Goal: Information Seeking & Learning: Learn about a topic

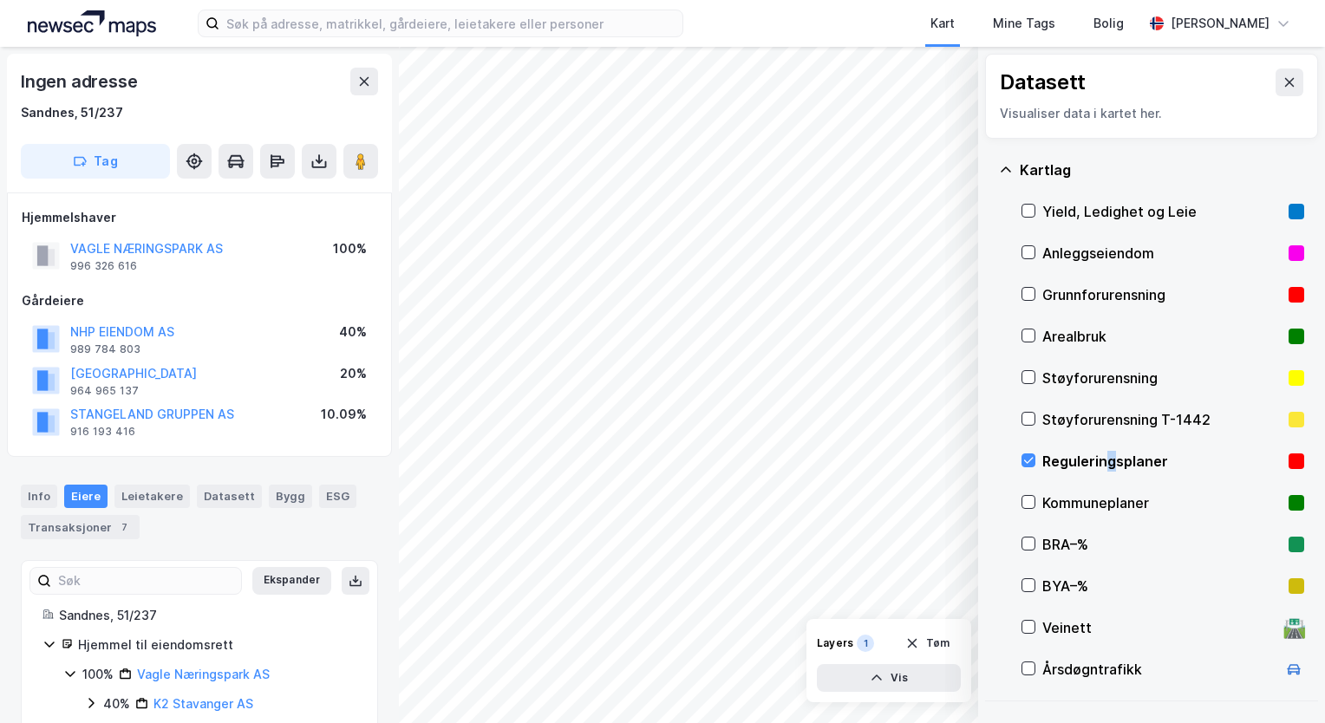
scroll to position [90, 0]
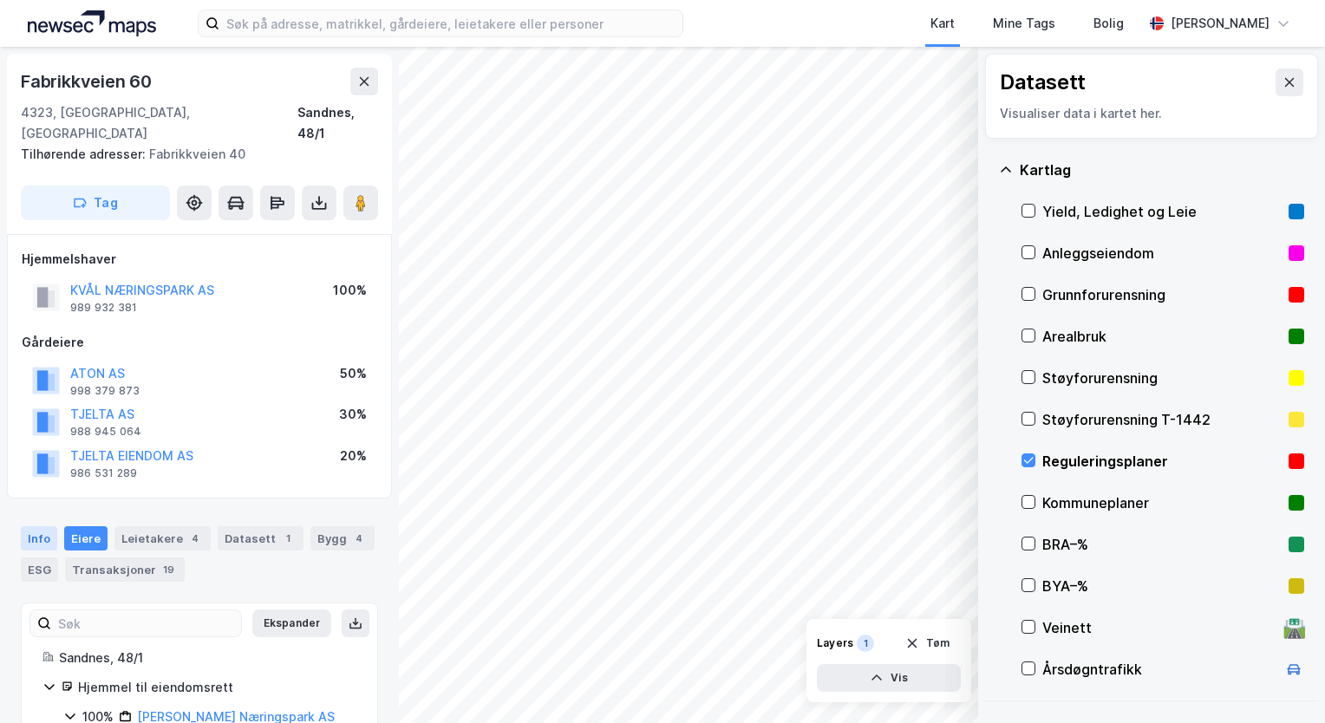
click at [35, 527] on div "Info" at bounding box center [39, 539] width 36 height 24
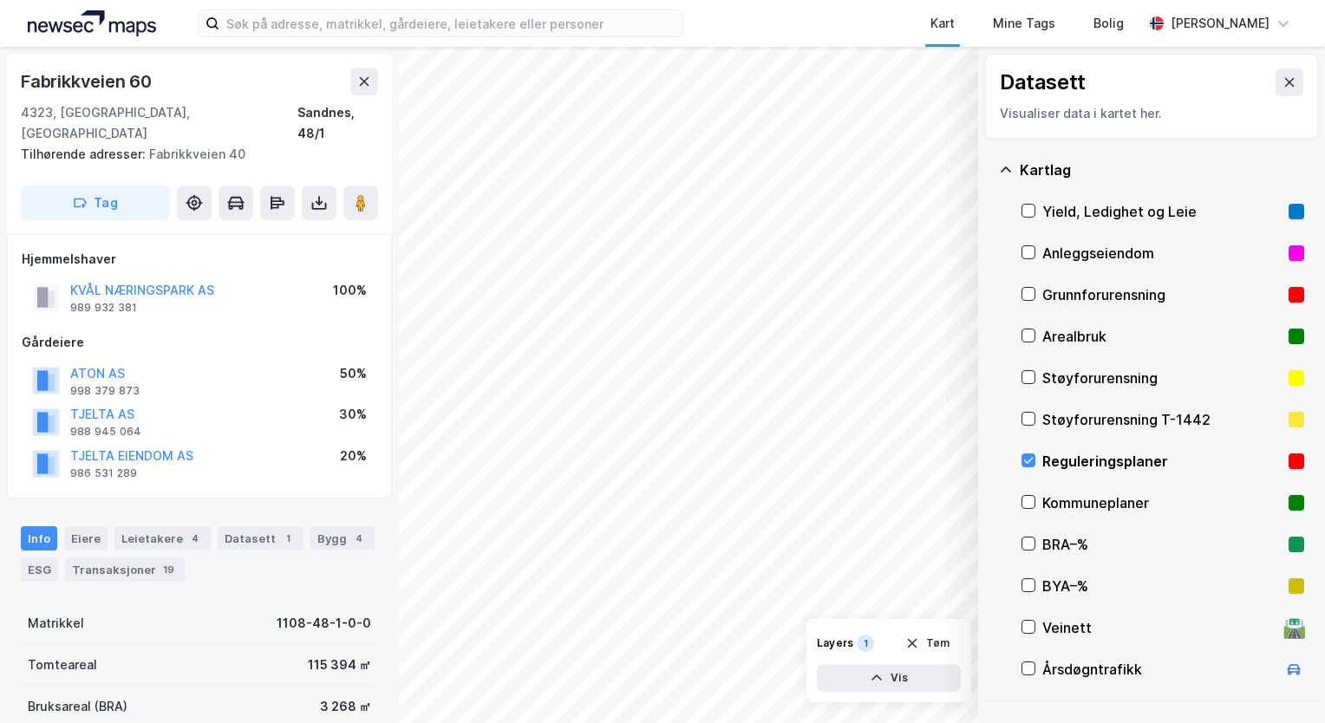
scroll to position [323, 0]
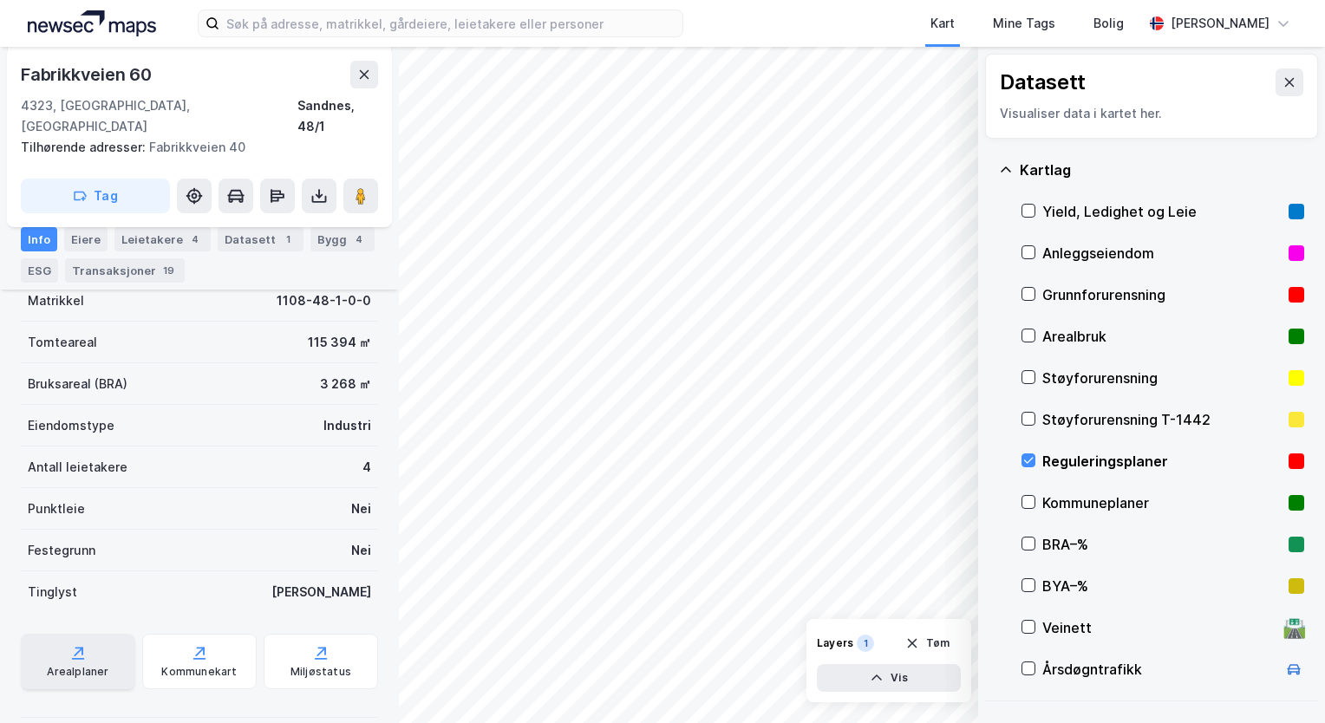
click at [99, 641] on div "Arealplaner" at bounding box center [78, 662] width 114 height 56
click at [76, 641] on div "Arealplaner" at bounding box center [78, 662] width 114 height 56
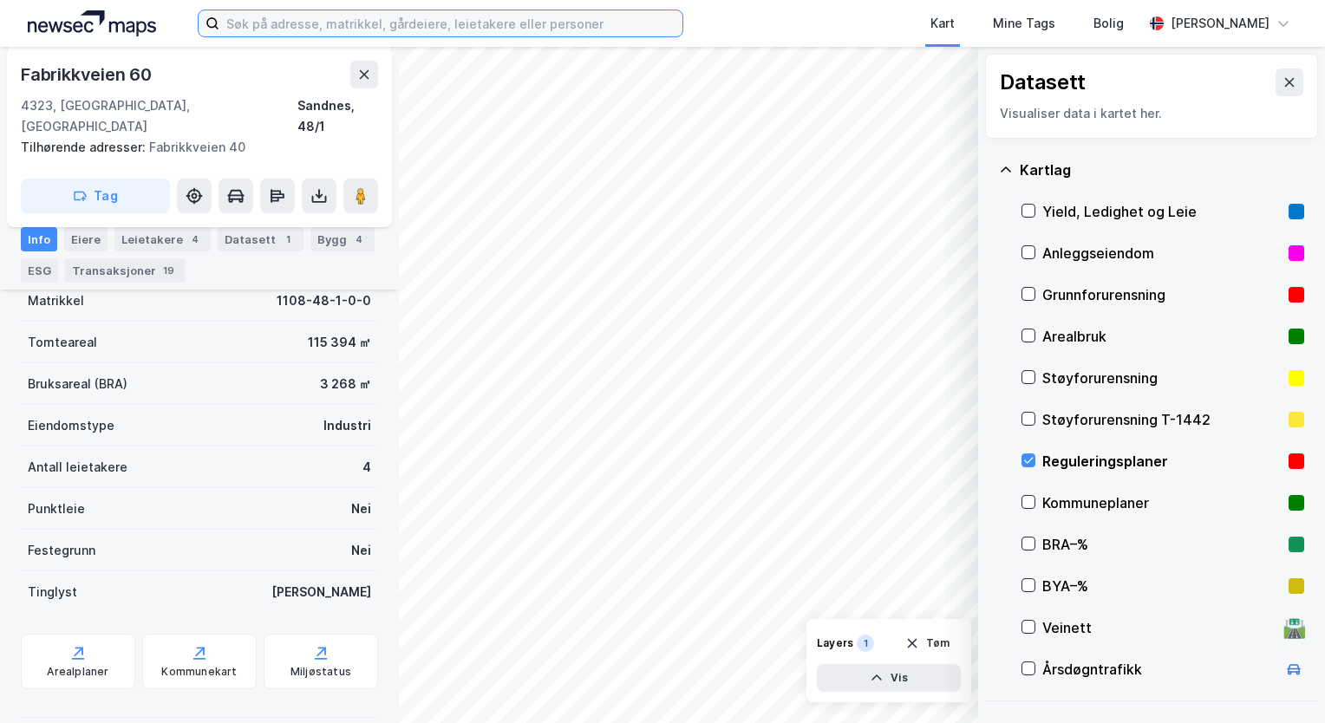
click at [350, 28] on input at bounding box center [450, 23] width 463 height 26
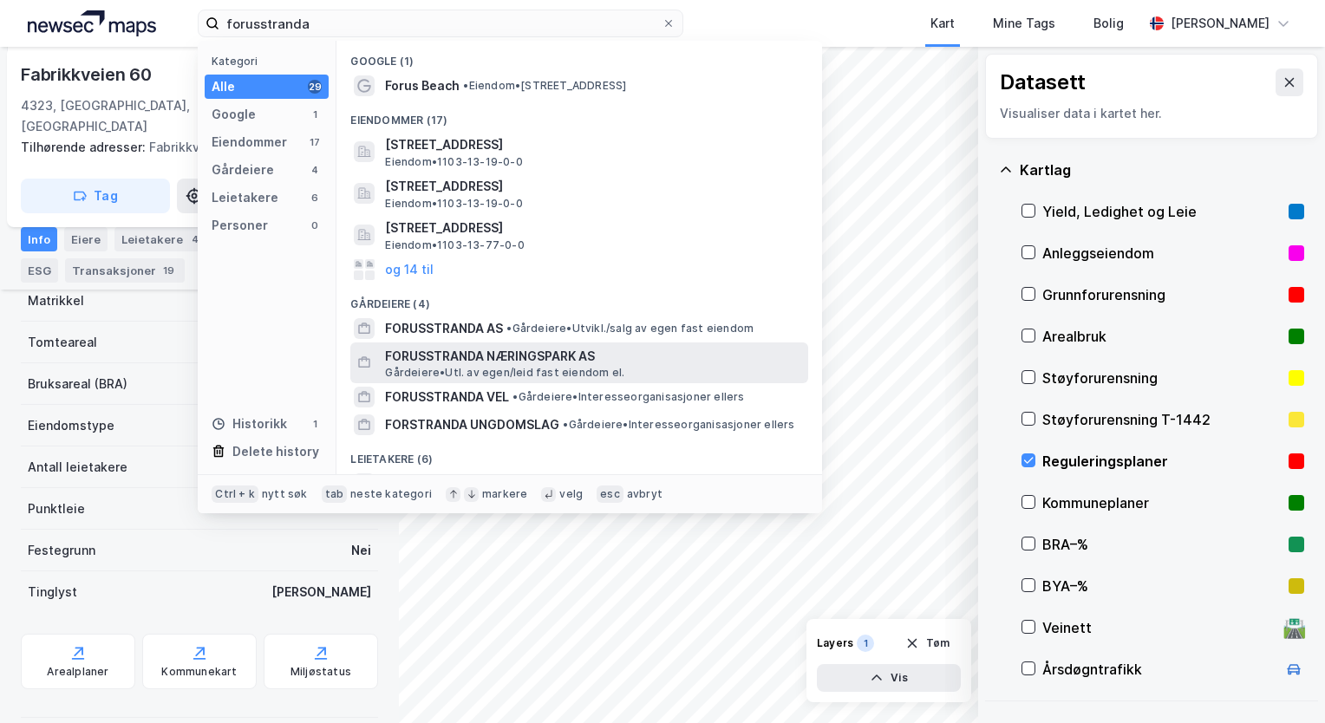
click at [494, 358] on span "FORUSSTRANDA NÆRINGSPARK AS" at bounding box center [593, 356] width 416 height 21
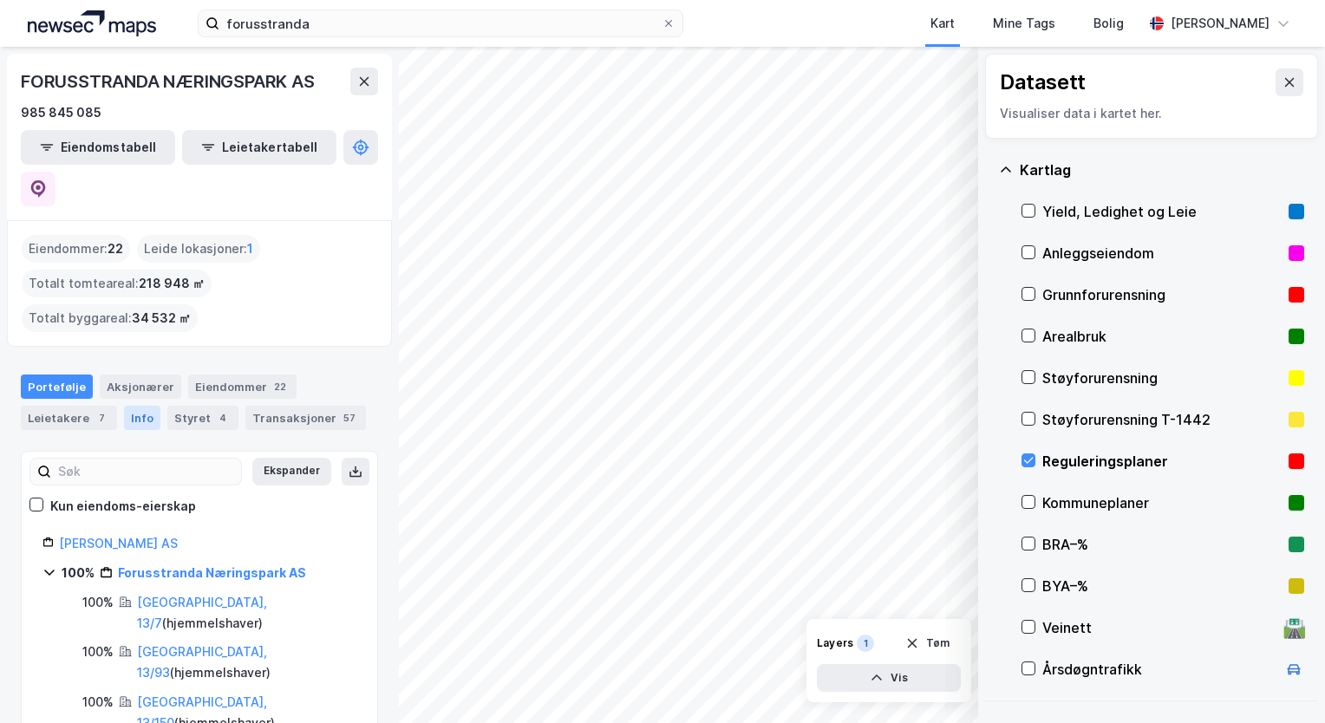
click at [125, 406] on div "Info" at bounding box center [142, 418] width 36 height 24
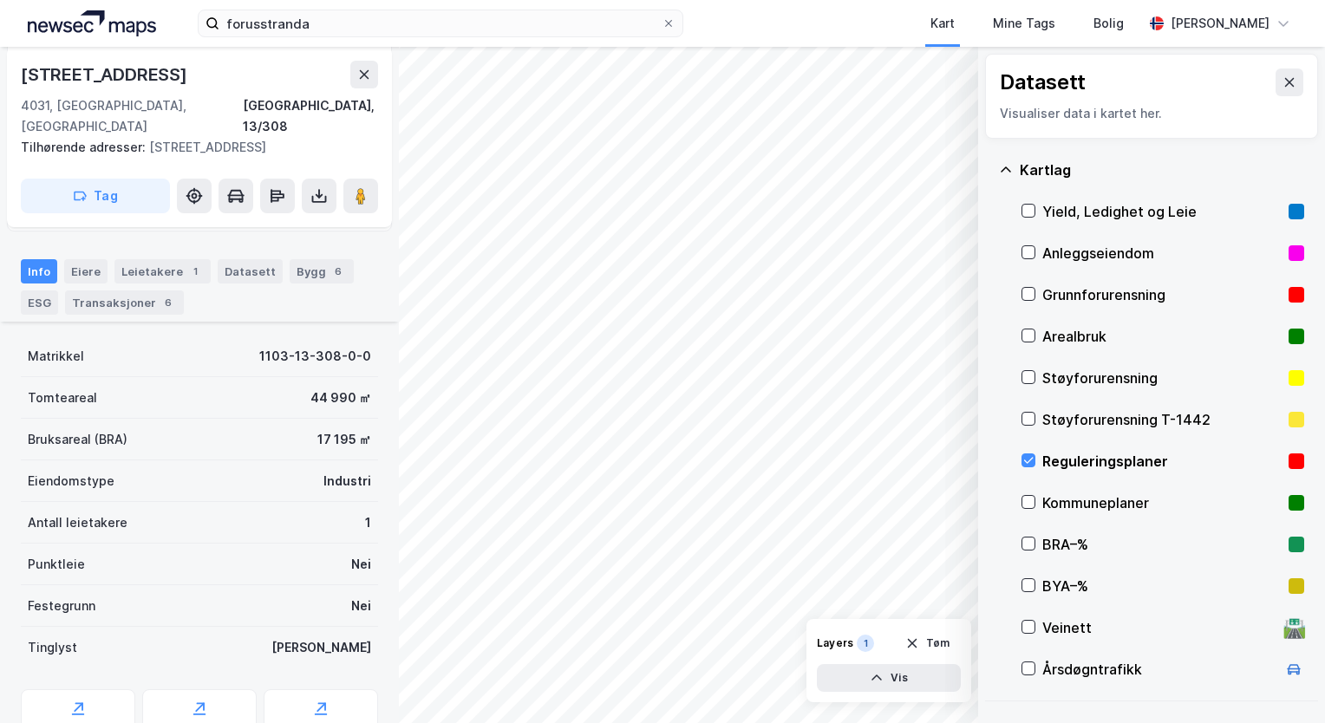
scroll to position [378, 0]
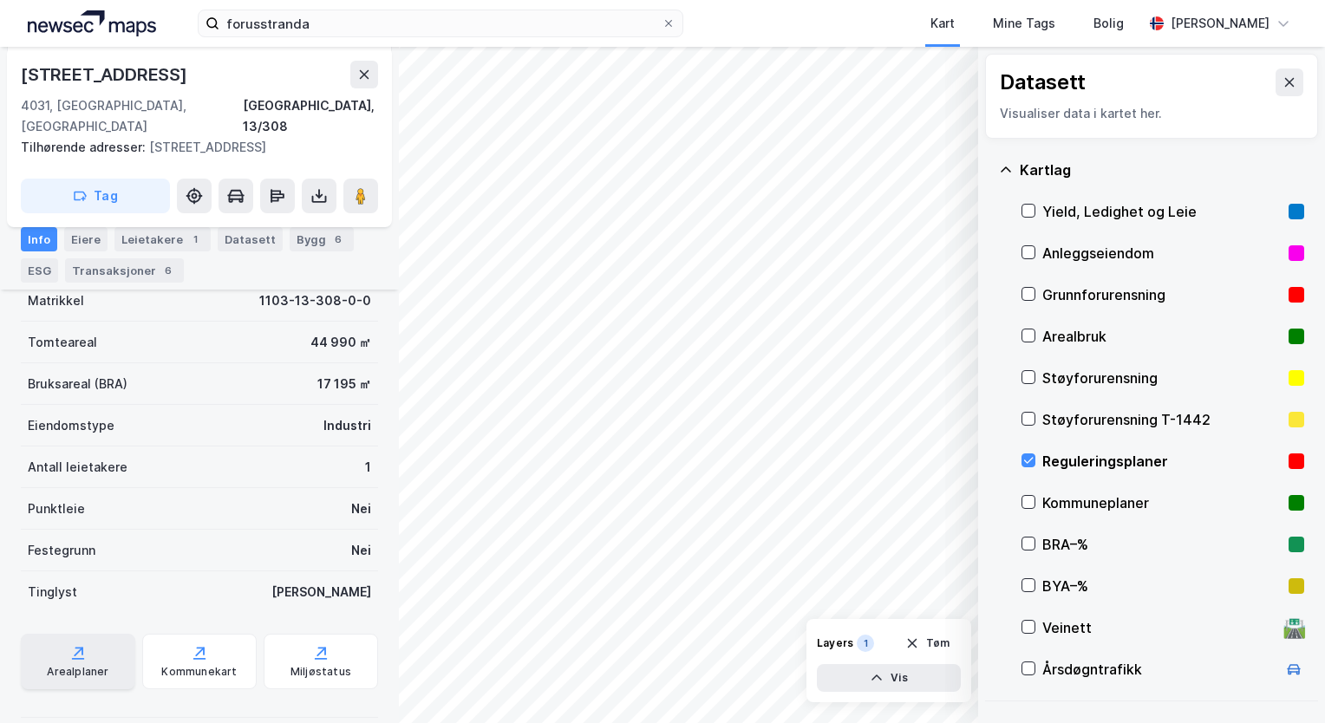
click at [94, 634] on div "Arealplaner" at bounding box center [78, 662] width 114 height 56
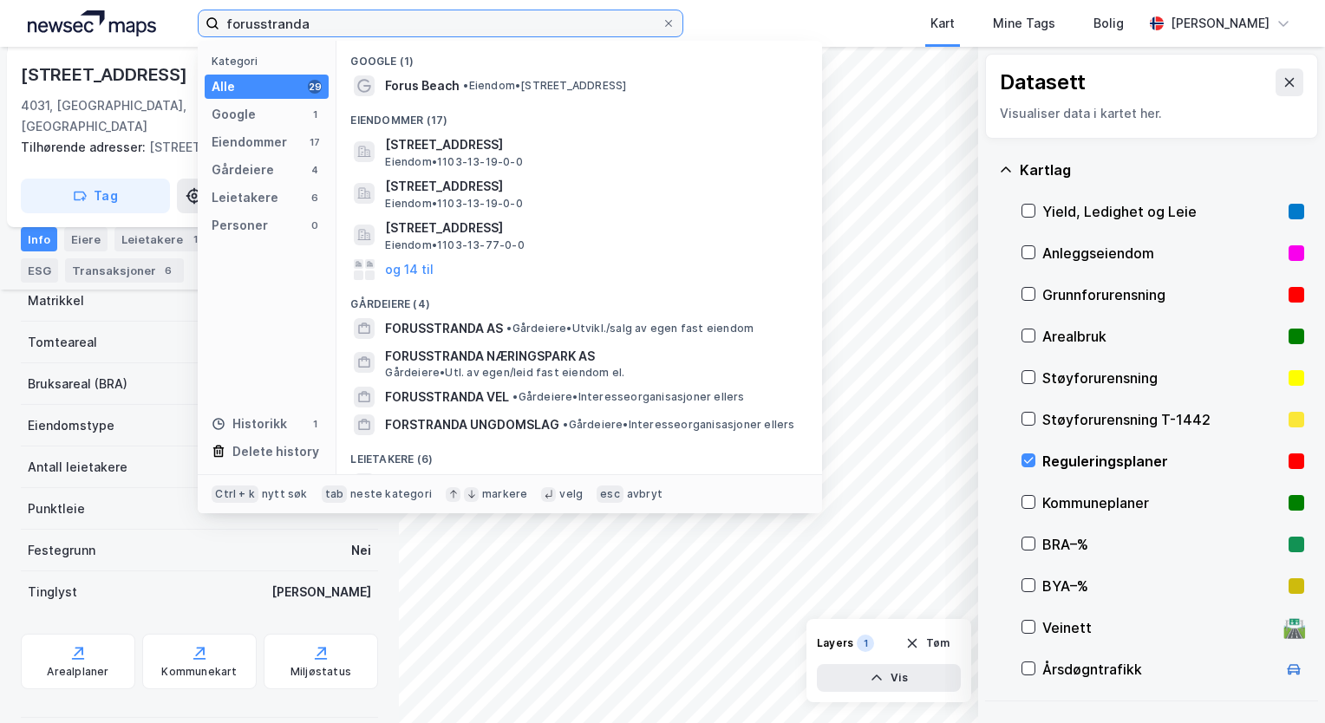
drag, startPoint x: 331, startPoint y: 22, endPoint x: 227, endPoint y: 21, distance: 104.1
click at [227, 21] on input "forusstranda" at bounding box center [440, 23] width 442 height 26
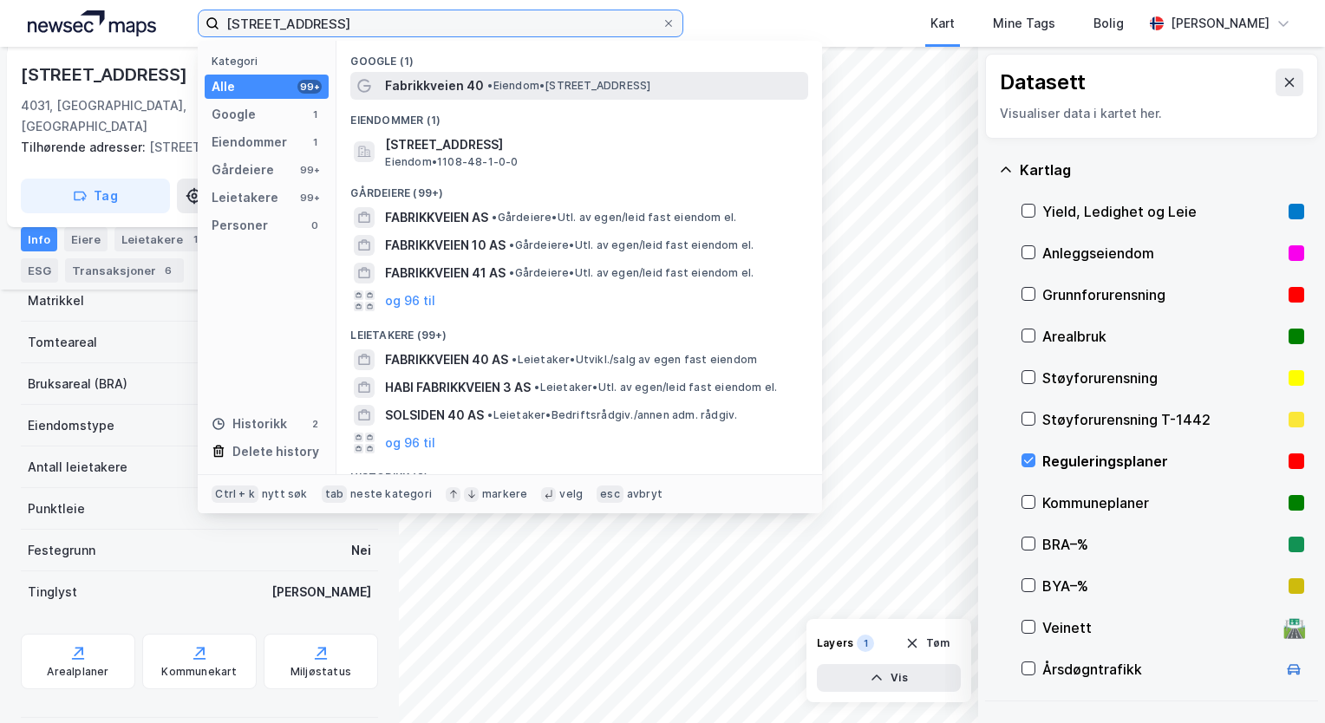
type input "[STREET_ADDRESS]"
click at [458, 92] on span "Fabrikkveien 40" at bounding box center [434, 85] width 99 height 21
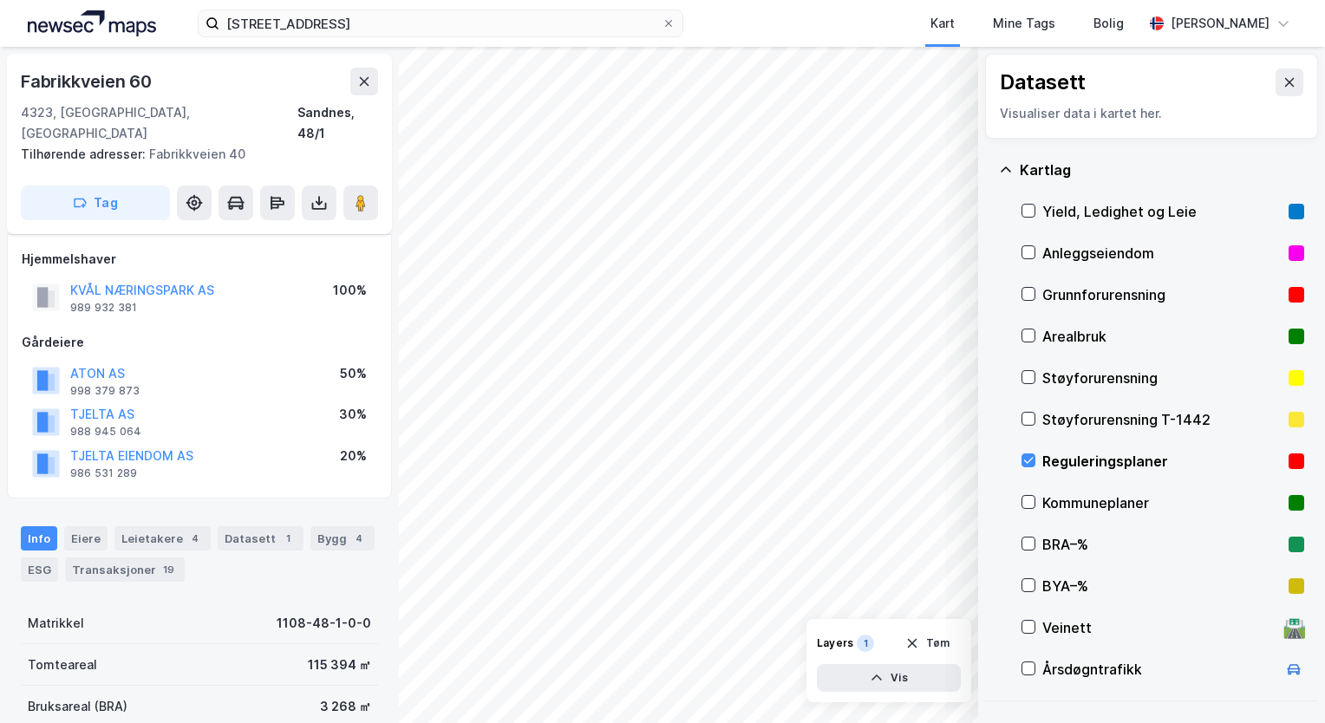
scroll to position [323, 0]
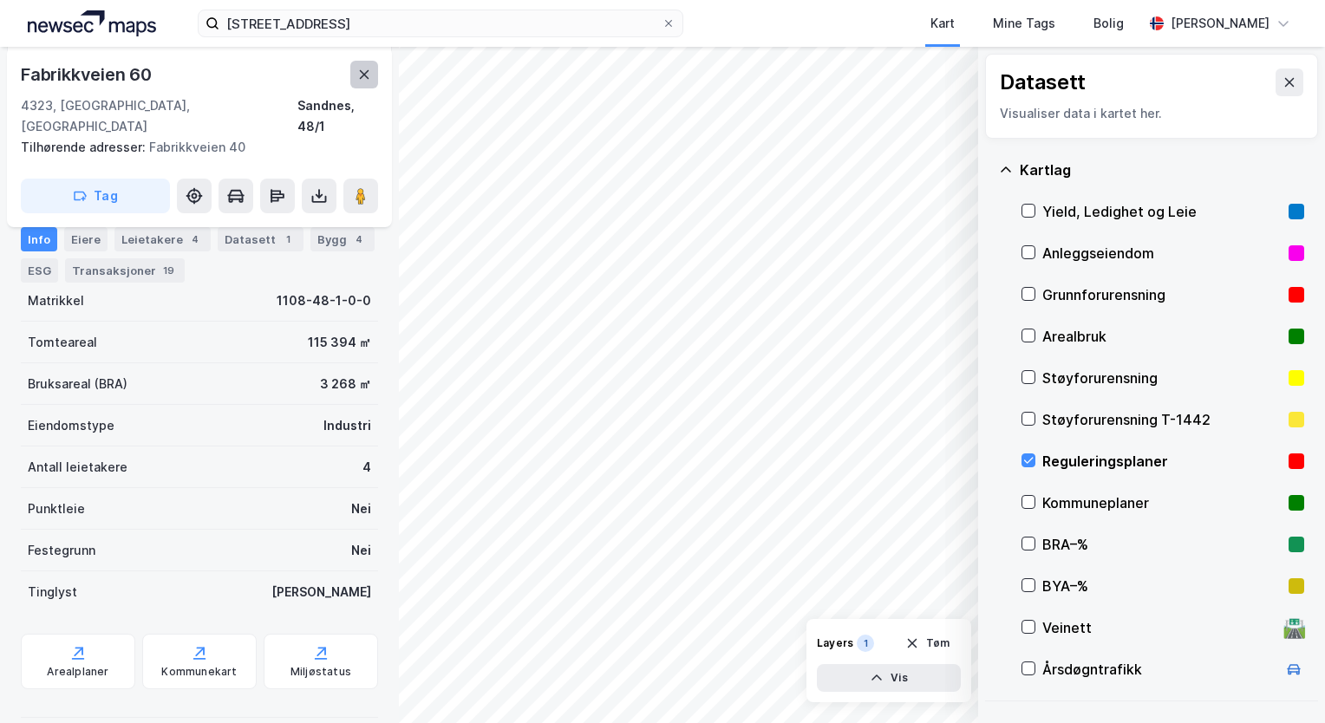
click at [365, 82] on button at bounding box center [364, 75] width 28 height 28
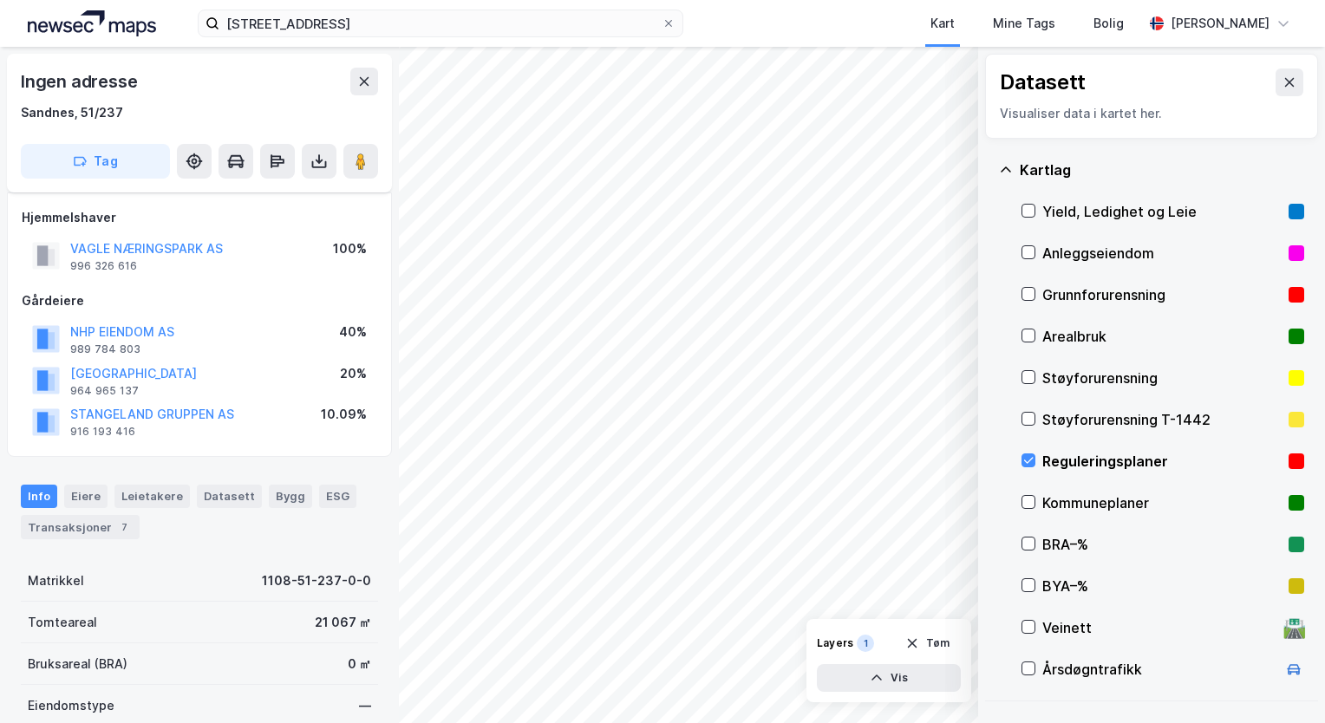
scroll to position [221, 0]
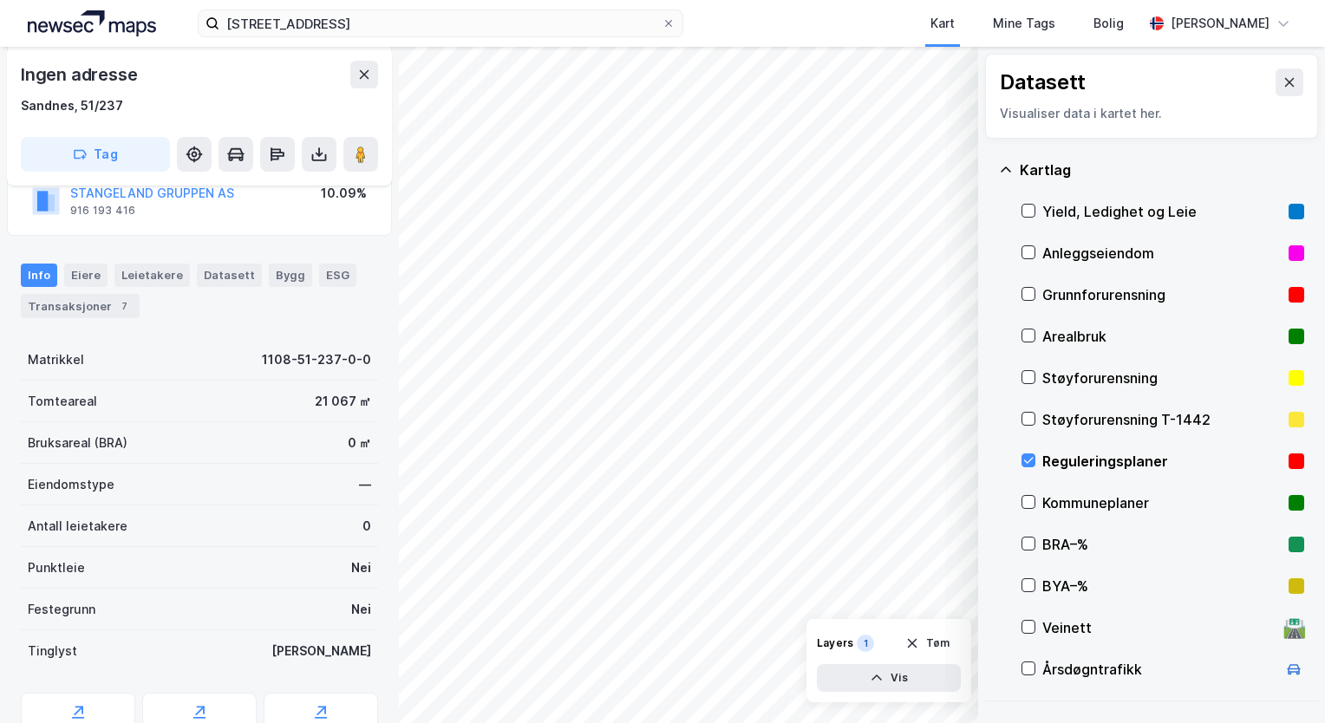
click at [1091, 461] on div "Reguleringsplaner" at bounding box center [1162, 461] width 239 height 21
click at [1093, 457] on div "Reguleringsplaner" at bounding box center [1162, 461] width 239 height 21
click at [1093, 462] on div "Reguleringsplaner" at bounding box center [1162, 461] width 239 height 21
click at [1089, 453] on div "Reguleringsplaner" at bounding box center [1162, 461] width 239 height 21
click at [819, 23] on div "Kart Mine Tags Bolig" at bounding box center [955, 23] width 376 height 47
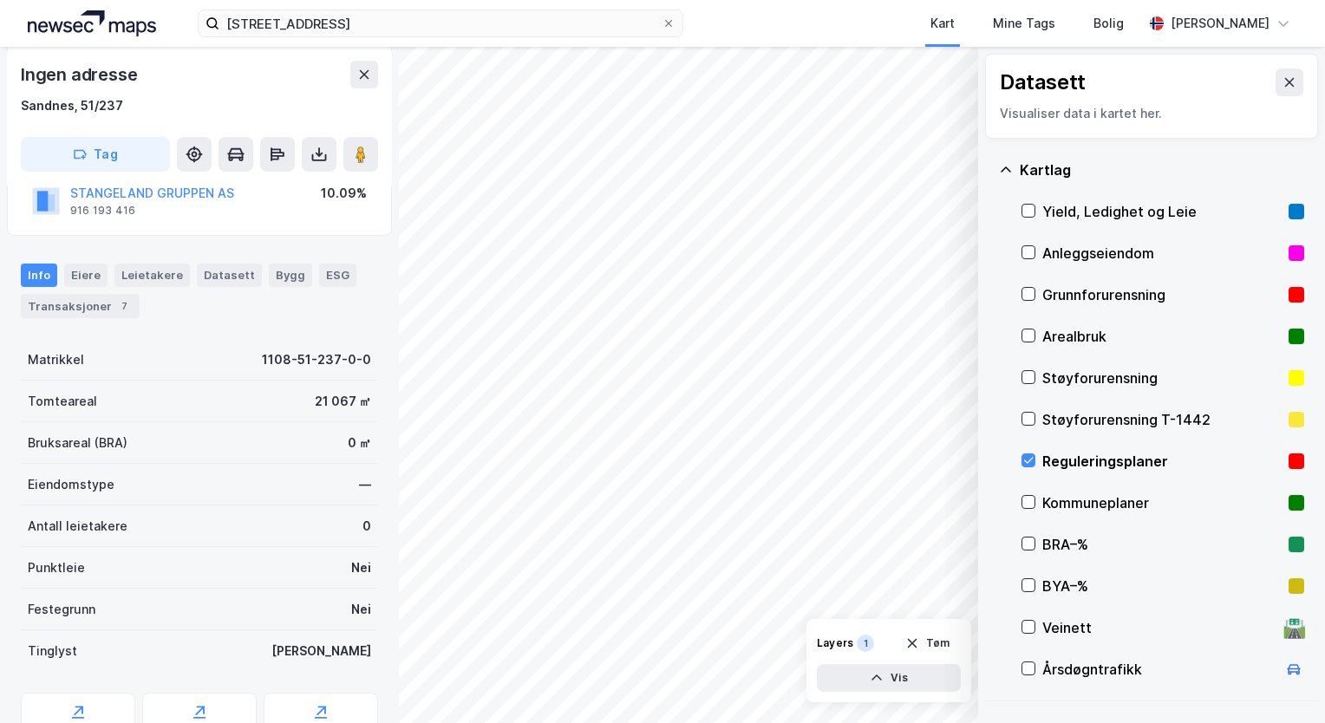
scroll to position [0, 0]
